Goal: Information Seeking & Learning: Understand process/instructions

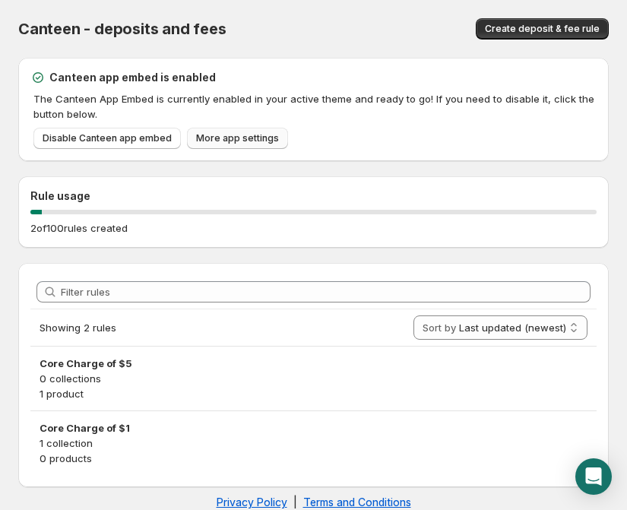
click at [248, 130] on link "More app settings" at bounding box center [237, 138] width 101 height 21
click at [162, 185] on div "Rule usage 2 of 100 rules created" at bounding box center [313, 211] width 590 height 71
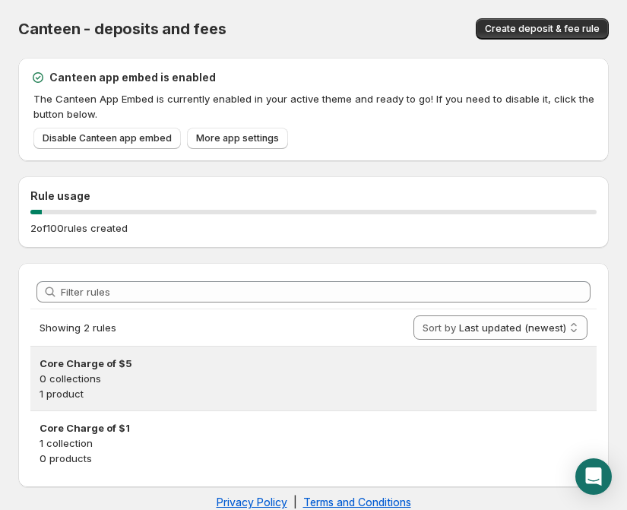
scroll to position [25, 0]
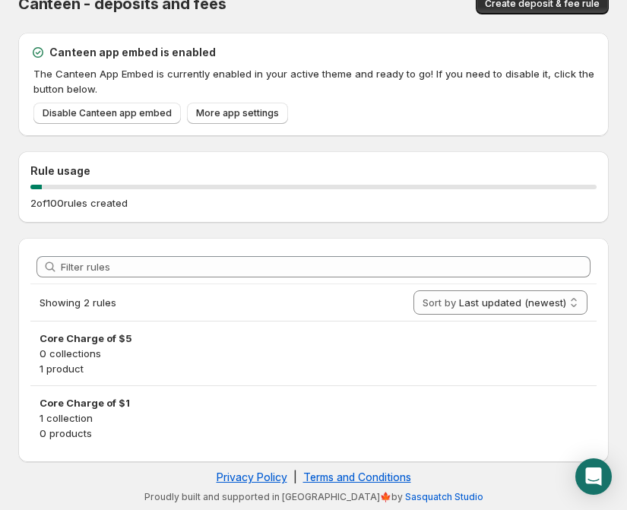
click at [90, 172] on h2 "Rule usage" at bounding box center [313, 170] width 566 height 15
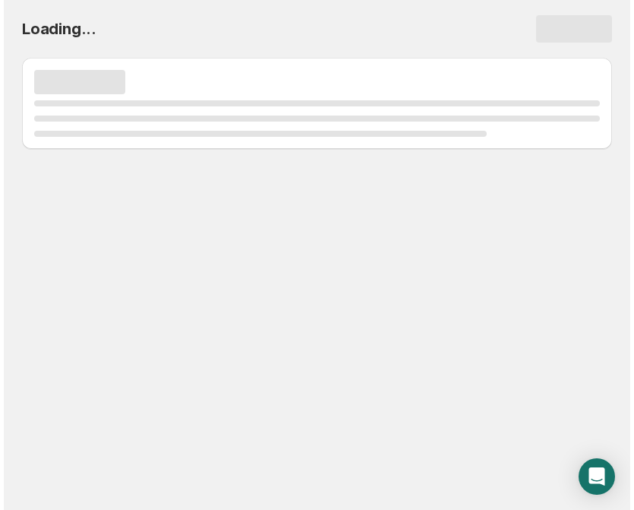
scroll to position [0, 0]
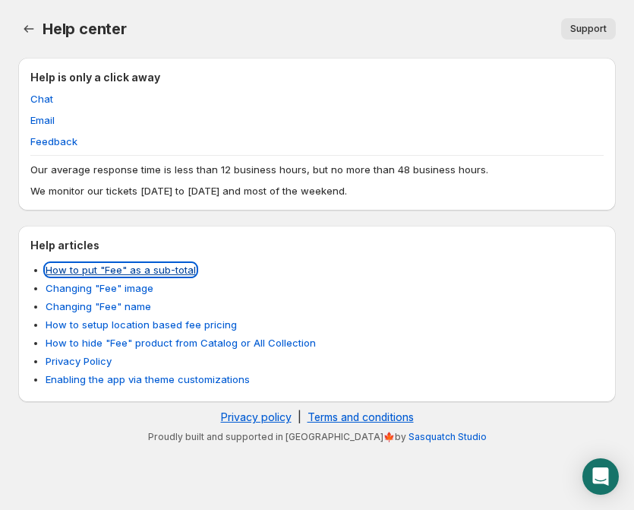
click at [146, 272] on link "How to put "Fee" as a sub-total" at bounding box center [121, 270] width 150 height 12
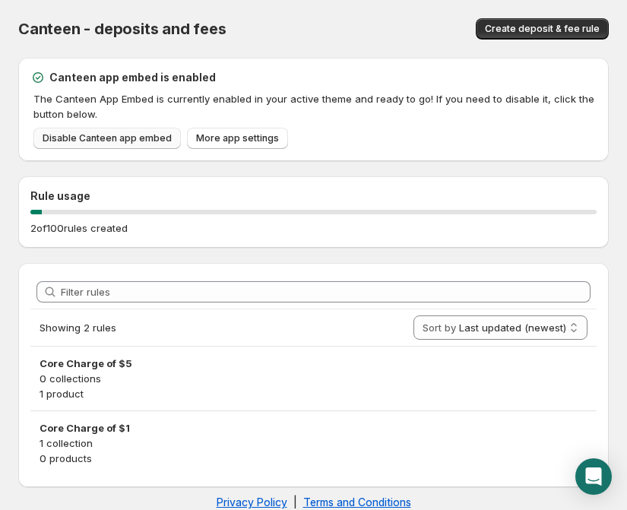
click at [105, 137] on span "Disable Canteen app embed" at bounding box center [107, 138] width 129 height 12
